Goal: Task Accomplishment & Management: Manage account settings

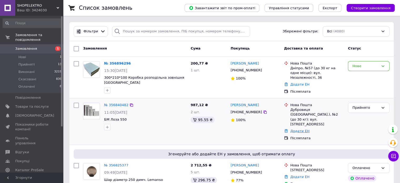
click at [295, 129] on link "Додати ЕН" at bounding box center [299, 131] width 19 height 4
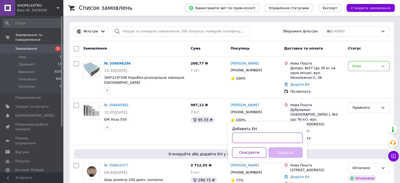
drag, startPoint x: 285, startPoint y: 139, endPoint x: 285, endPoint y: 144, distance: 5.3
click at [285, 139] on input "Добавить ЕН" at bounding box center [267, 137] width 70 height 11
paste input "20451225160092"
type input "20451225160092"
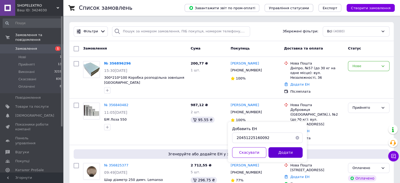
click at [289, 151] on button "Додати" at bounding box center [285, 152] width 34 height 11
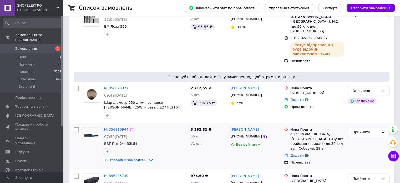
scroll to position [105, 0]
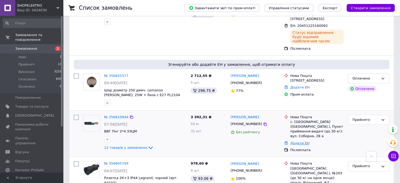
click at [299, 141] on link "Додати ЕН" at bounding box center [299, 143] width 19 height 4
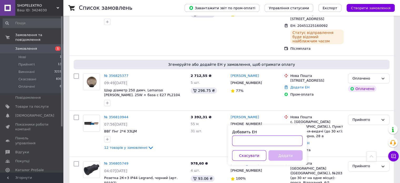
click at [264, 139] on input "Добавить ЕН" at bounding box center [267, 140] width 70 height 11
paste input "20451225158585"
type input "20451225158585"
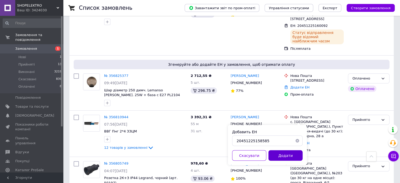
click at [286, 154] on button "Додати" at bounding box center [285, 155] width 34 height 11
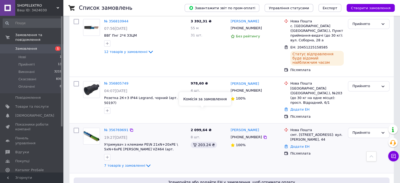
scroll to position [210, 0]
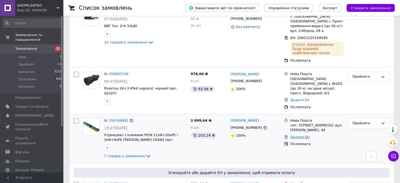
click at [294, 135] on link "Додати ЕН" at bounding box center [299, 137] width 19 height 4
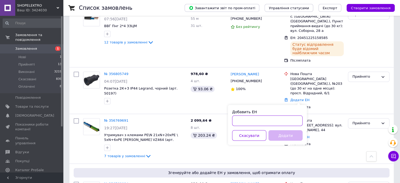
click at [272, 119] on input "Добавить ЕН" at bounding box center [267, 120] width 70 height 11
paste input "20451225166442"
type input "20451225166442"
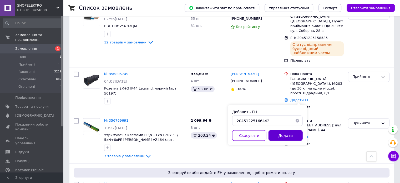
click at [292, 136] on button "Додати" at bounding box center [285, 135] width 34 height 11
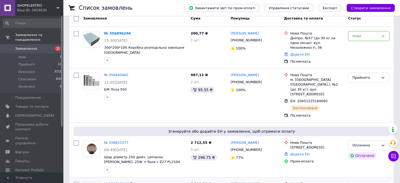
scroll to position [79, 0]
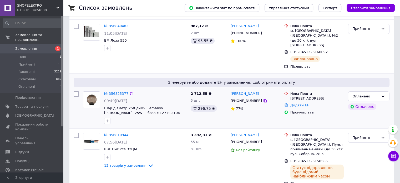
click at [300, 103] on link "Додати ЕН" at bounding box center [299, 105] width 19 height 4
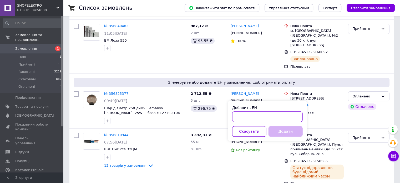
click at [248, 116] on input "Добавить ЕН" at bounding box center [267, 116] width 70 height 11
paste input "20451225170131"
type input "20451225170131"
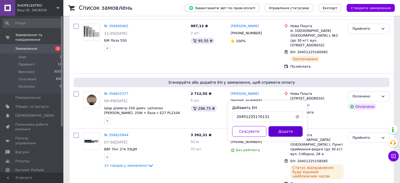
click at [280, 129] on button "Додати" at bounding box center [285, 131] width 34 height 11
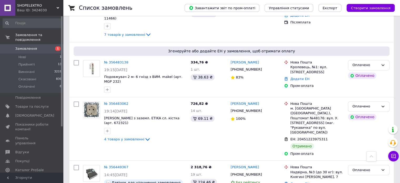
scroll to position [841, 0]
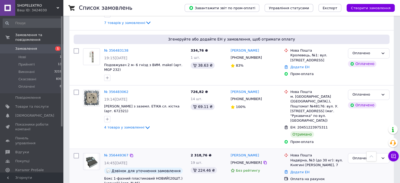
drag, startPoint x: 299, startPoint y: 78, endPoint x: 302, endPoint y: 80, distance: 3.3
click at [299, 170] on link "Додати ЕН" at bounding box center [299, 172] width 19 height 4
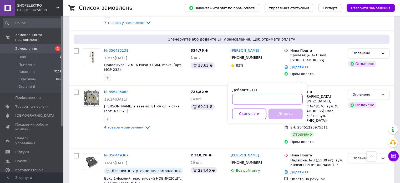
click at [268, 98] on input "Добавить ЕН" at bounding box center [267, 99] width 70 height 11
paste input "20451224426726"
type input "20451224426726"
click at [293, 115] on button "Додати" at bounding box center [285, 113] width 34 height 11
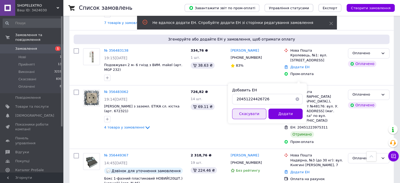
click at [260, 113] on button "Скасувати" at bounding box center [249, 113] width 34 height 11
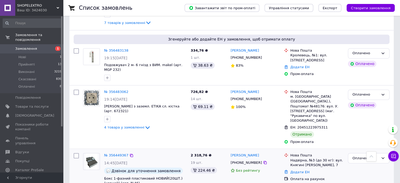
drag, startPoint x: 295, startPoint y: 78, endPoint x: 294, endPoint y: 82, distance: 4.4
click at [295, 170] on link "Додати ЕН" at bounding box center [299, 172] width 19 height 4
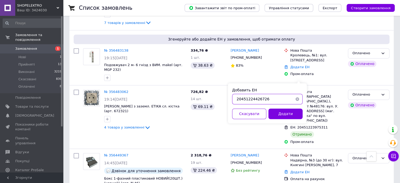
click at [277, 97] on input "20451224426726" at bounding box center [267, 99] width 70 height 11
click at [297, 99] on button "button" at bounding box center [297, 99] width 11 height 11
paste input "20451224426726"
type input "20451224426726"
click at [288, 114] on button "Додати" at bounding box center [285, 113] width 34 height 11
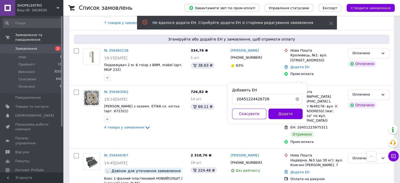
click at [298, 98] on button "button" at bounding box center [297, 99] width 11 height 11
click at [192, 151] on div "2 318,76 ₴ 19 шт. 224.46 ₴" at bounding box center [208, 173] width 40 height 45
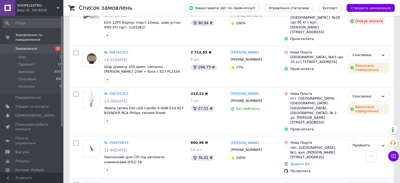
scroll to position [421, 0]
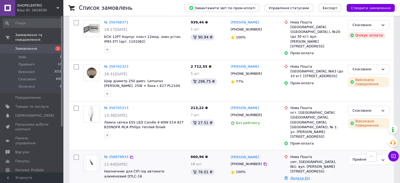
click at [298, 176] on link "Додати ЕН" at bounding box center [299, 178] width 19 height 4
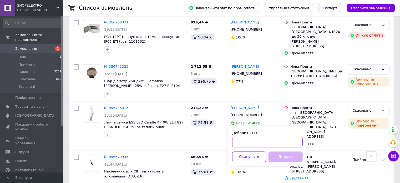
click at [254, 140] on input "Добавить ЕН" at bounding box center [267, 141] width 70 height 11
paste input "20451225161436"
type input "20451225161436"
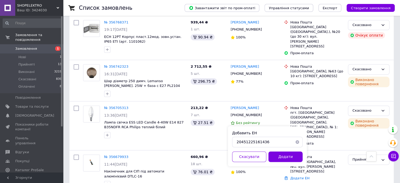
click at [293, 160] on button "Додати" at bounding box center [285, 156] width 34 height 11
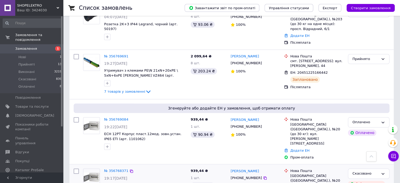
scroll to position [289, 0]
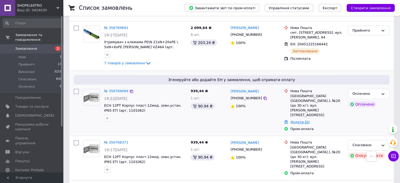
click at [296, 120] on link "Додати ЕН" at bounding box center [299, 122] width 19 height 4
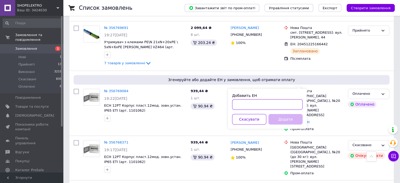
click at [276, 103] on input "Добавить ЕН" at bounding box center [267, 104] width 70 height 11
paste input "20451225172440"
type input "20451225172440"
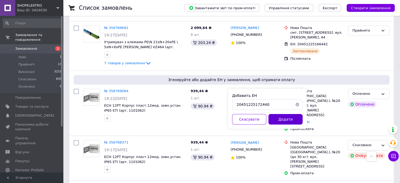
click at [282, 120] on button "Додати" at bounding box center [285, 119] width 34 height 11
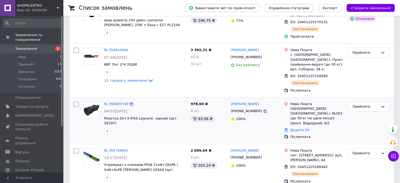
scroll to position [210, 0]
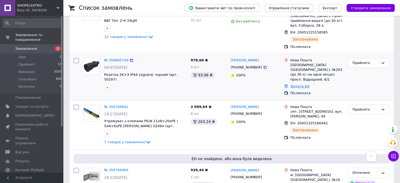
click at [295, 84] on link "Додати ЕН" at bounding box center [299, 86] width 19 height 4
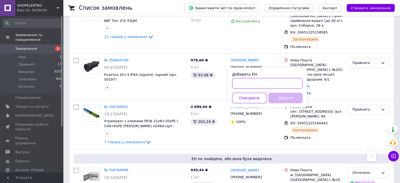
click at [254, 83] on input "Добавить ЕН" at bounding box center [267, 83] width 70 height 11
paste input "20451225173436"
type input "20451225173436"
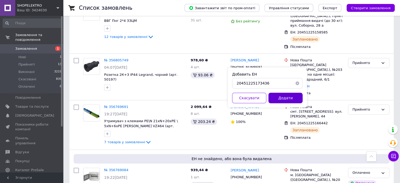
click at [277, 99] on button "Додати" at bounding box center [285, 98] width 34 height 11
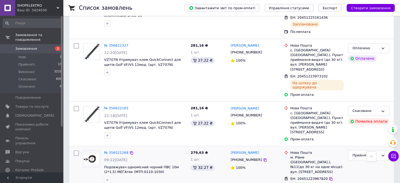
scroll to position [605, 0]
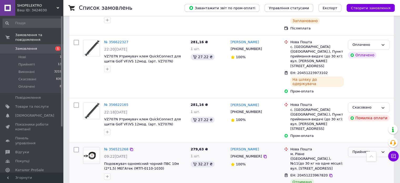
click at [366, 149] on div "Прийнято" at bounding box center [365, 152] width 26 height 6
click at [366, 158] on li "Виконано" at bounding box center [368, 163] width 41 height 10
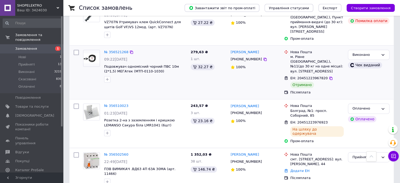
scroll to position [706, 0]
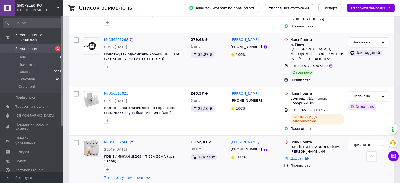
click at [125, 175] on span "7 товарів у замовленні" at bounding box center [124, 177] width 41 height 4
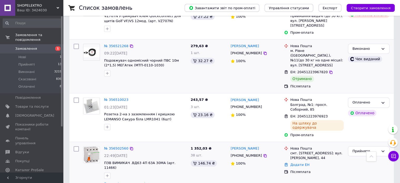
scroll to position [679, 0]
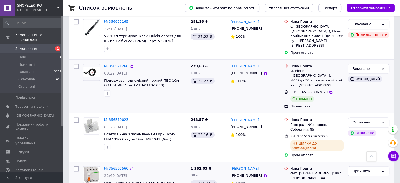
click at [113, 166] on link "№ 356502560" at bounding box center [116, 168] width 24 height 4
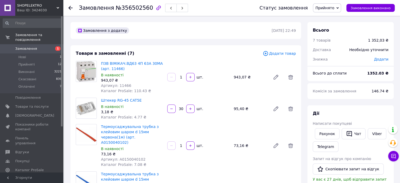
click at [23, 46] on span "Замовлення" at bounding box center [26, 48] width 22 height 5
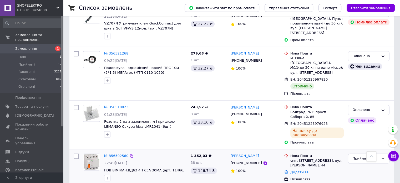
scroll to position [710, 0]
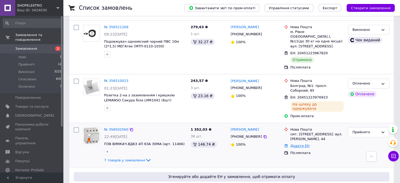
click at [297, 144] on link "Додати ЕН" at bounding box center [299, 146] width 19 height 4
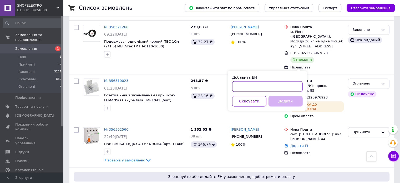
click at [286, 89] on input "Добавить ЕН" at bounding box center [267, 86] width 70 height 11
paste input "20451225167811"
type input "20451225167811"
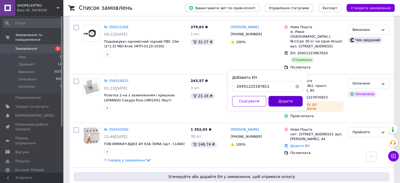
click at [288, 101] on button "Додати" at bounding box center [285, 101] width 34 height 11
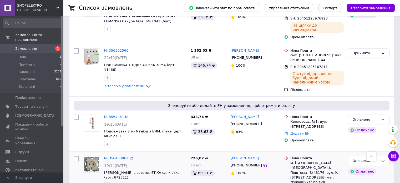
scroll to position [762, 0]
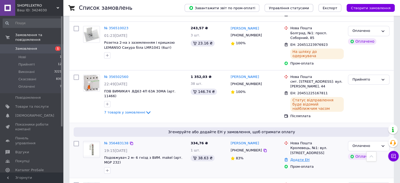
click at [296, 157] on link "Додати ЕН" at bounding box center [299, 159] width 19 height 4
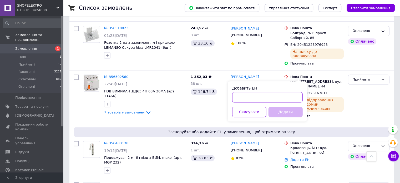
click at [280, 99] on input "Добавить ЕН" at bounding box center [267, 97] width 70 height 11
paste input "20451225171189"
type input "20451225171189"
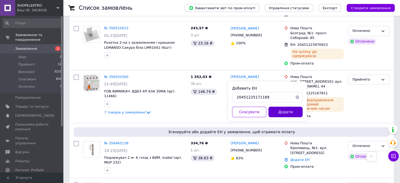
click at [278, 111] on button "Додати" at bounding box center [285, 111] width 34 height 11
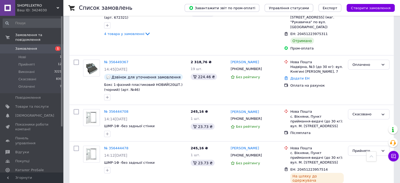
scroll to position [973, 0]
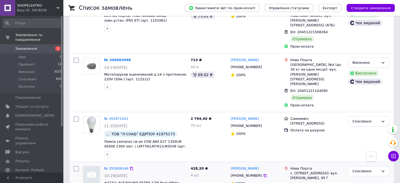
scroll to position [2024, 0]
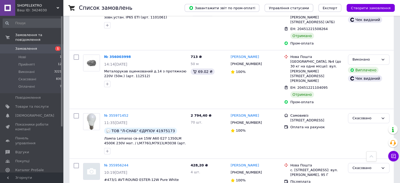
click at [29, 46] on span "Замовлення" at bounding box center [26, 48] width 22 height 5
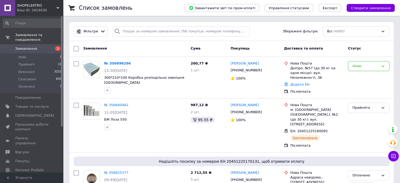
click at [26, 46] on span "Замовлення" at bounding box center [26, 48] width 22 height 5
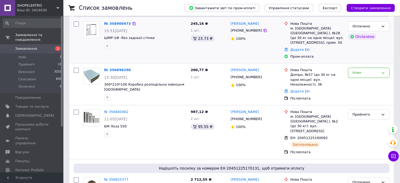
scroll to position [26, 0]
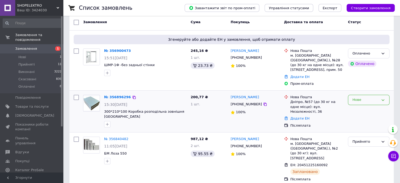
click at [366, 100] on div "Нове" at bounding box center [365, 100] width 26 height 6
click at [364, 111] on li "Прийнято" at bounding box center [368, 111] width 41 height 10
click at [129, 97] on icon at bounding box center [131, 97] width 4 height 4
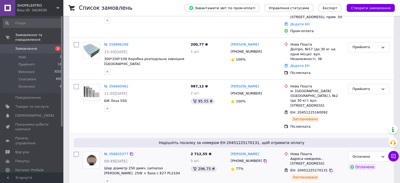
scroll to position [0, 0]
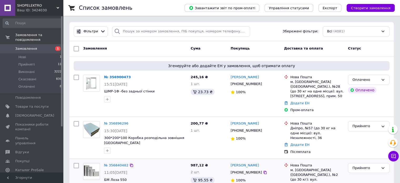
drag, startPoint x: 130, startPoint y: 76, endPoint x: 217, endPoint y: 171, distance: 128.6
click at [132, 78] on icon at bounding box center [134, 77] width 4 height 4
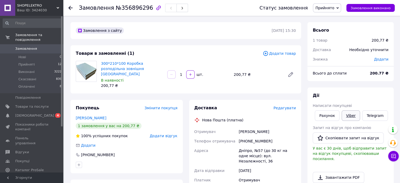
click at [344, 114] on link "Viber" at bounding box center [350, 115] width 18 height 11
click at [345, 117] on link "Viber" at bounding box center [350, 115] width 18 height 11
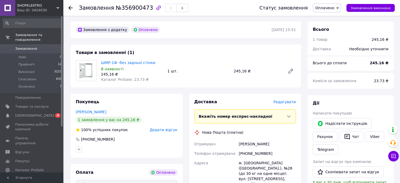
scroll to position [26, 0]
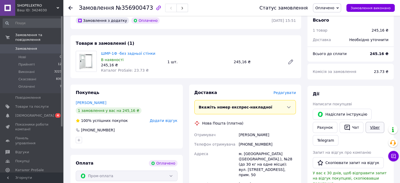
click at [373, 126] on link "Viber" at bounding box center [374, 127] width 18 height 11
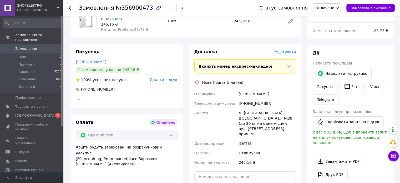
scroll to position [79, 0]
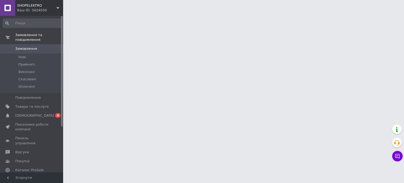
drag, startPoint x: 20, startPoint y: 109, endPoint x: 105, endPoint y: 114, distance: 85.6
click at [20, 113] on span "[DEMOGRAPHIC_DATA]" at bounding box center [34, 115] width 39 height 5
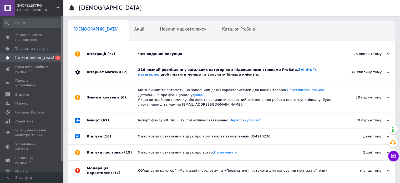
click at [295, 77] on div "216 позиції розміщено у загальних категоріях з підвищеними ставками ProSale. Зм…" at bounding box center [237, 72] width 199 height 20
click at [242, 56] on div "Чек виданий покупцю" at bounding box center [237, 54] width 199 height 5
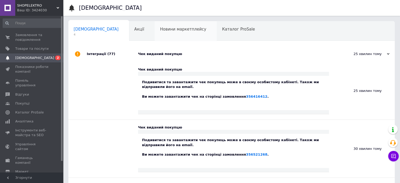
click at [160, 35] on div "Новини маркетплейсу 0" at bounding box center [186, 31] width 62 height 20
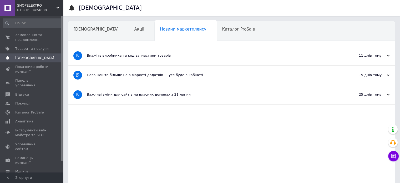
drag, startPoint x: 29, startPoint y: 34, endPoint x: 106, endPoint y: 61, distance: 80.7
click at [29, 35] on span "Замовлення та повідомлення" at bounding box center [31, 37] width 33 height 9
